Goal: Transaction & Acquisition: Purchase product/service

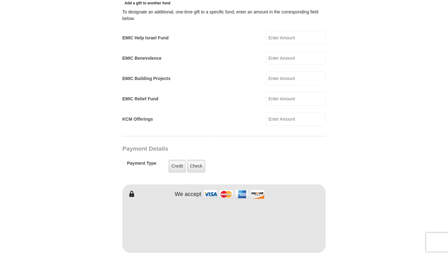
scroll to position [384, 0]
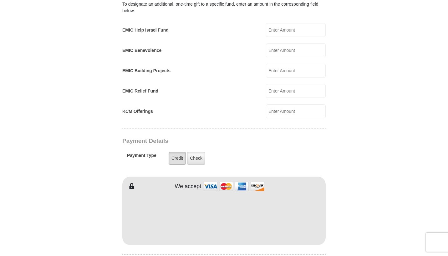
click at [178, 152] on label "Credit" at bounding box center [177, 158] width 17 height 13
click at [0, 0] on input "Credit" at bounding box center [0, 0] width 0 height 0
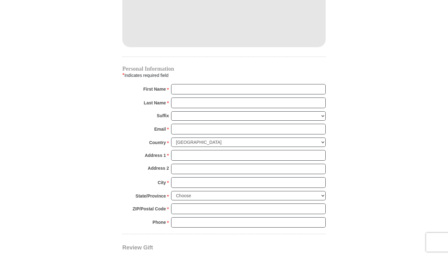
scroll to position [540, 0]
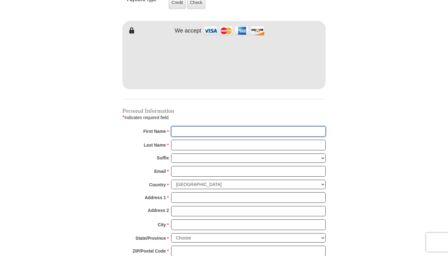
type input "R"
type input "[PERSON_NAME]"
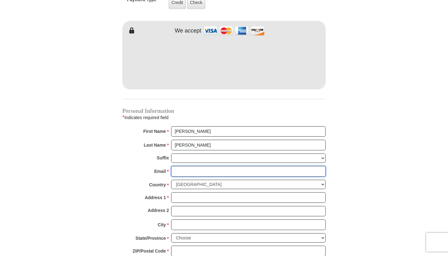
type input "[EMAIL_ADDRESS][DOMAIN_NAME]"
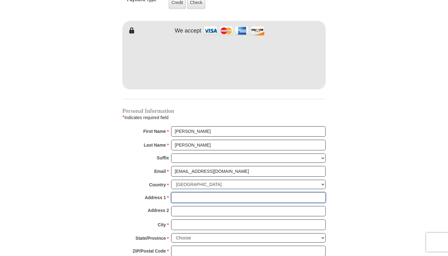
type input "[STREET_ADDRESS]"
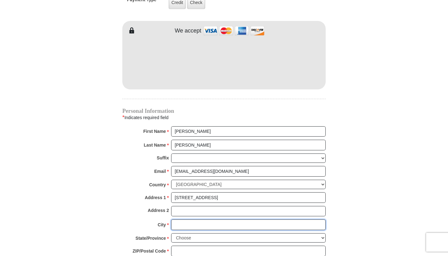
type input "[GEOGRAPHIC_DATA]"
select select "AZ"
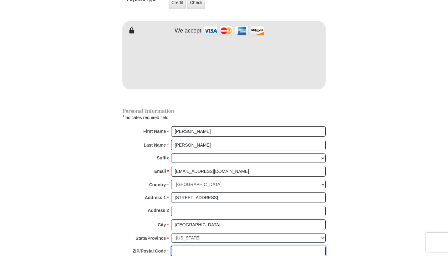
type input "85331"
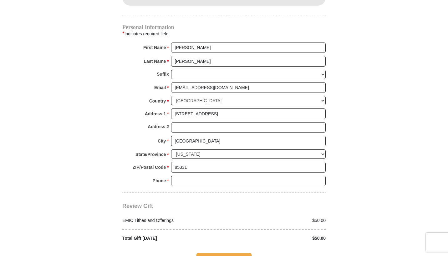
scroll to position [636, 0]
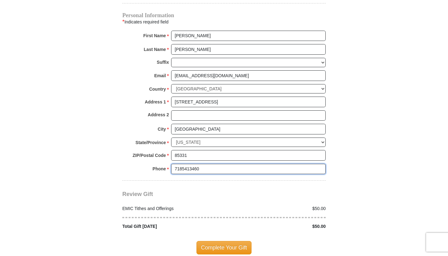
type input "7185413460"
click at [222, 198] on div "EMIC Tithes and Offerings $50.00 Total Gift [DATE] $50.00" at bounding box center [223, 214] width 203 height 32
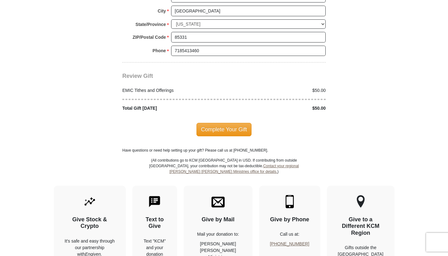
scroll to position [754, 0]
click at [244, 123] on span "Complete Your Gift" at bounding box center [223, 129] width 55 height 13
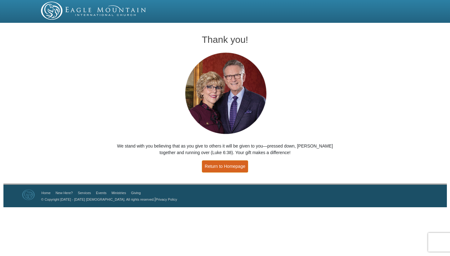
click at [233, 167] on link "Return to Homepage" at bounding box center [225, 166] width 46 height 12
